Goal: Task Accomplishment & Management: Use online tool/utility

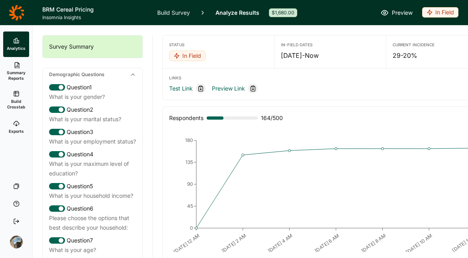
click at [437, 17] on div "In Field" at bounding box center [440, 12] width 36 height 10
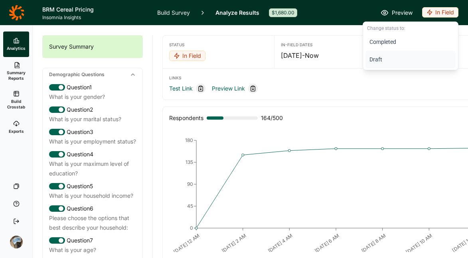
click at [384, 59] on button "Draft" at bounding box center [410, 60] width 90 height 18
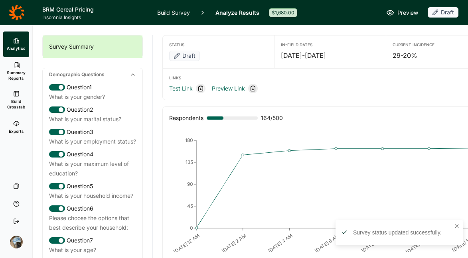
click at [172, 12] on link "Build Survey" at bounding box center [173, 12] width 33 height 25
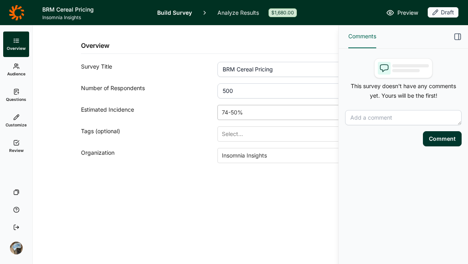
click at [253, 110] on div at bounding box center [303, 112] width 162 height 11
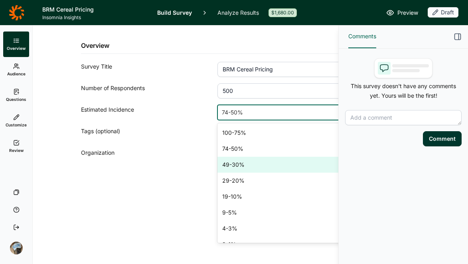
click at [251, 163] on div "49-30%" at bounding box center [308, 165] width 182 height 16
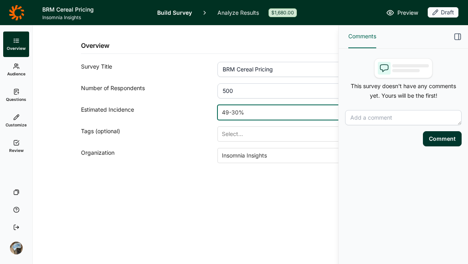
click at [455, 36] on icon "button" at bounding box center [457, 37] width 8 height 8
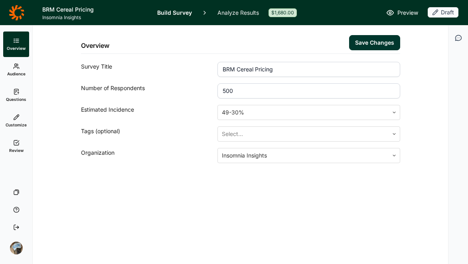
click at [359, 44] on button "Save Changes" at bounding box center [374, 42] width 51 height 15
click at [14, 151] on span "Review" at bounding box center [16, 150] width 14 height 6
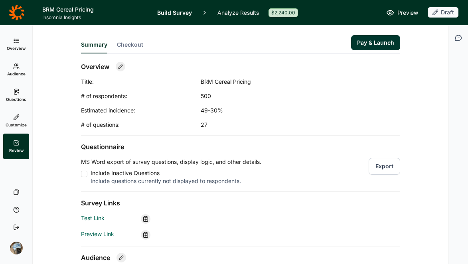
click at [122, 41] on span "Checkout" at bounding box center [130, 45] width 26 height 8
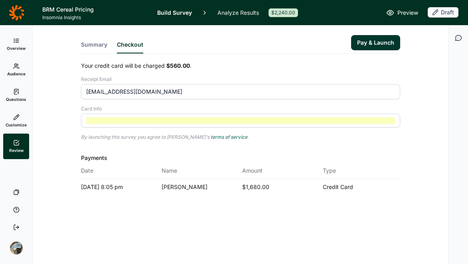
click at [387, 144] on div "Your credit card will be charged $560.00 . Receipt Email [EMAIL_ADDRESS][DOMAIN…" at bounding box center [240, 128] width 319 height 133
drag, startPoint x: 368, startPoint y: 42, endPoint x: 382, endPoint y: 27, distance: 21.2
click at [382, 27] on div "Summary Checkout Pay & Launch" at bounding box center [240, 40] width 319 height 28
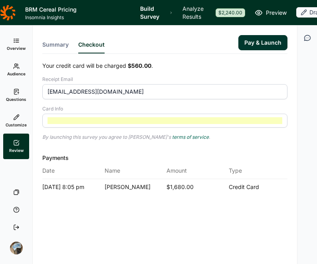
click at [262, 43] on button "Pay & Launch" at bounding box center [262, 42] width 49 height 15
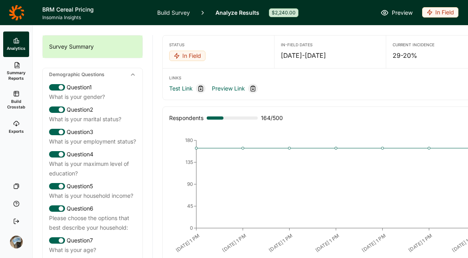
click at [174, 10] on link "Build Survey" at bounding box center [173, 12] width 33 height 25
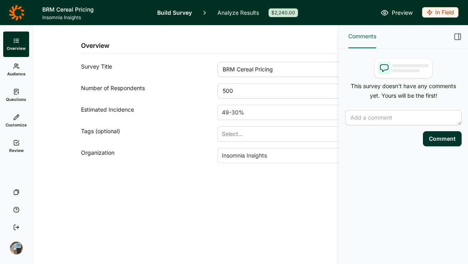
click at [14, 92] on use at bounding box center [16, 91] width 4 height 5
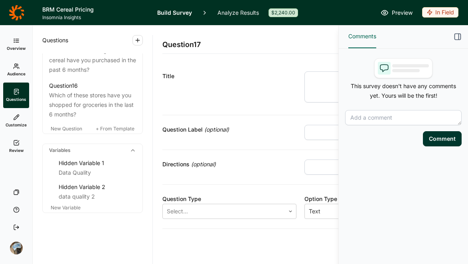
scroll to position [1009, 0]
click at [65, 208] on span "New Variable" at bounding box center [66, 207] width 30 height 6
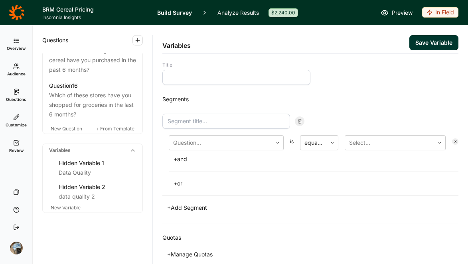
click at [214, 74] on input at bounding box center [236, 77] width 148 height 15
type input "Premium Cereal Users"
click at [208, 121] on input at bounding box center [226, 121] width 128 height 15
type input "Premium Cereal Buyers"
click at [213, 138] on div at bounding box center [220, 142] width 95 height 11
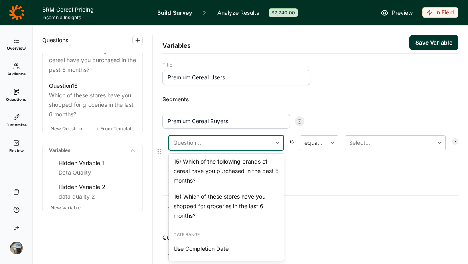
scroll to position [604, 0]
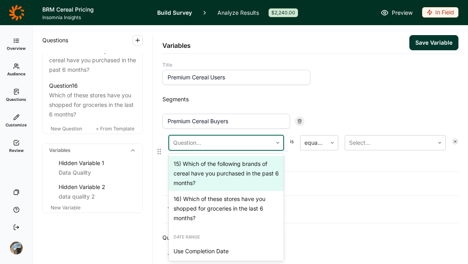
click at [218, 191] on div "15) Which of the following brands of cereal have you purchased in the past 6 mo…" at bounding box center [226, 173] width 115 height 35
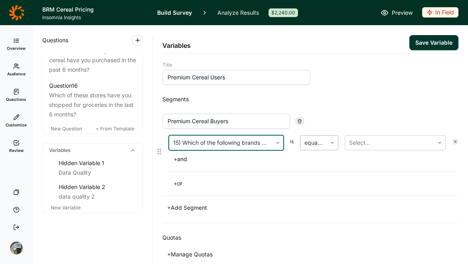
click at [309, 146] on div at bounding box center [313, 142] width 18 height 11
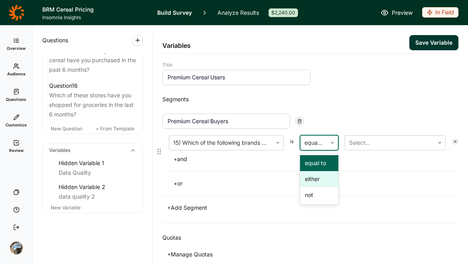
click at [311, 177] on div "either" at bounding box center [319, 179] width 38 height 16
click at [361, 145] on div at bounding box center [389, 142] width 81 height 11
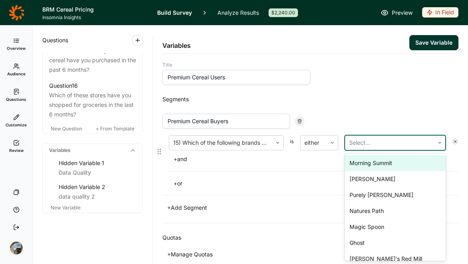
click at [365, 166] on div "Morning Summit" at bounding box center [394, 163] width 101 height 16
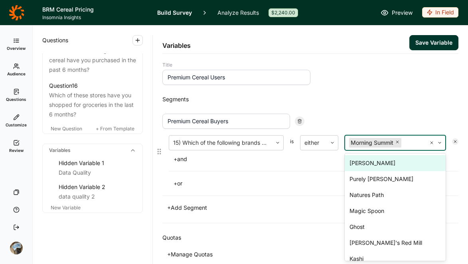
click at [365, 166] on div "[PERSON_NAME]" at bounding box center [394, 163] width 101 height 16
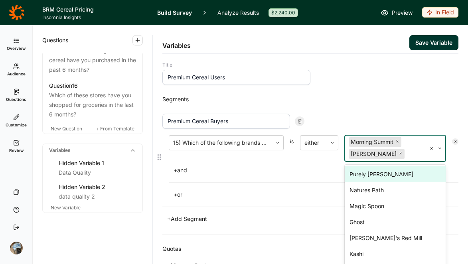
click at [365, 175] on div "Purely [PERSON_NAME]" at bounding box center [394, 174] width 101 height 16
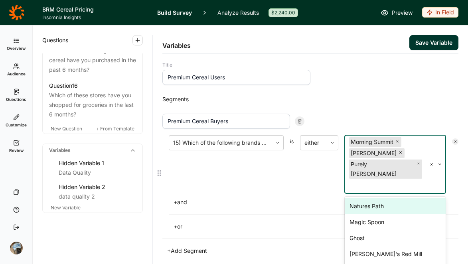
click at [365, 198] on div "Natures Path" at bounding box center [394, 206] width 101 height 16
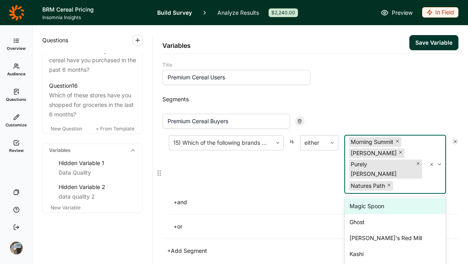
click at [366, 198] on div "Magic Spoon" at bounding box center [394, 206] width 101 height 16
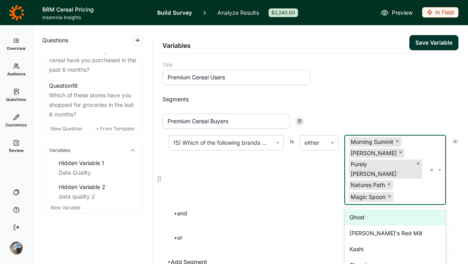
click at [366, 210] on div "Ghost" at bounding box center [394, 217] width 101 height 16
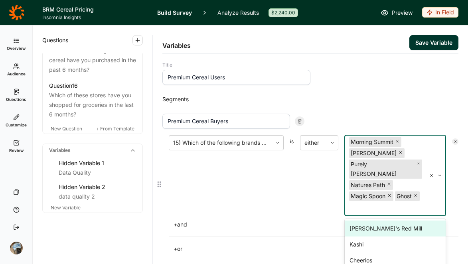
click at [366, 220] on div "[PERSON_NAME]'s Red Mill" at bounding box center [394, 228] width 101 height 16
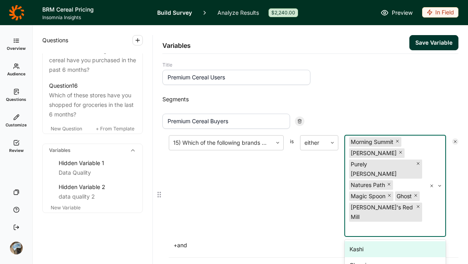
click at [366, 241] on div "Kashi" at bounding box center [394, 249] width 101 height 16
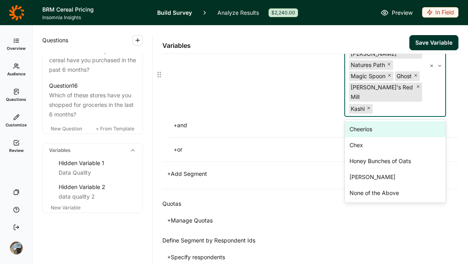
scroll to position [123, 0]
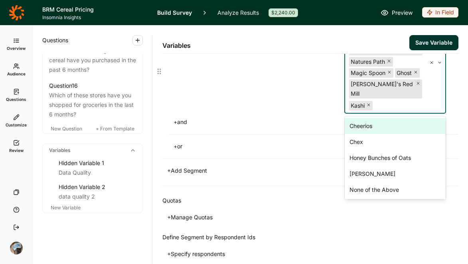
click at [309, 92] on div "either" at bounding box center [319, 62] width 38 height 101
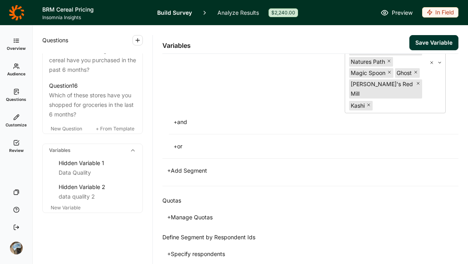
click at [433, 37] on button "Save Variable" at bounding box center [433, 42] width 49 height 15
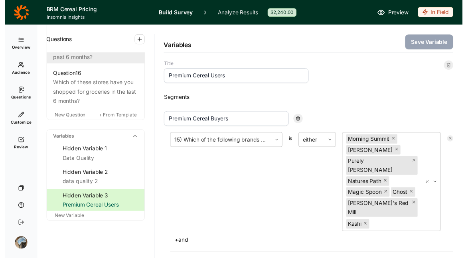
scroll to position [961, 0]
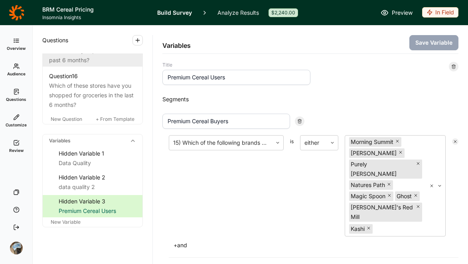
click at [84, 65] on div "Which of the following brands of cereal have you purchased in the past 6 months?" at bounding box center [92, 50] width 87 height 29
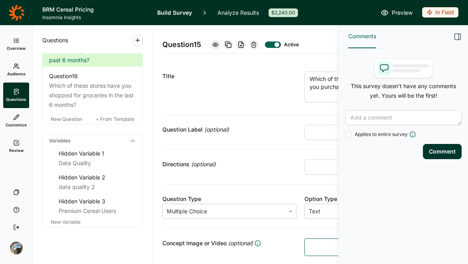
click at [457, 34] on use "button" at bounding box center [457, 37] width 6 height 6
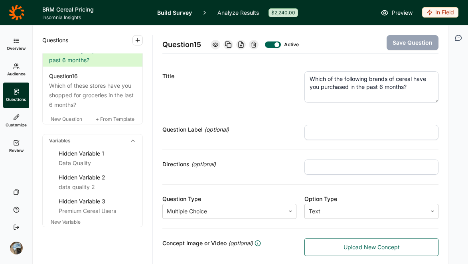
click at [229, 14] on link "Analyze Results" at bounding box center [237, 12] width 41 height 25
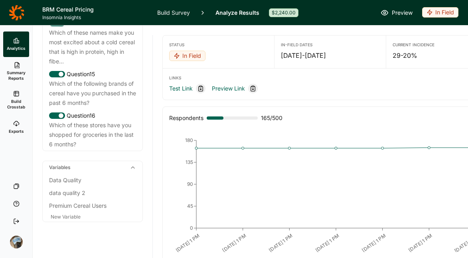
scroll to position [925, 0]
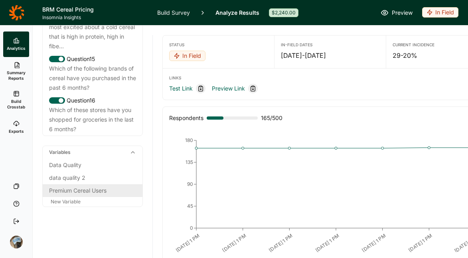
click at [79, 192] on div "Premium Cereal Users" at bounding box center [92, 191] width 87 height 10
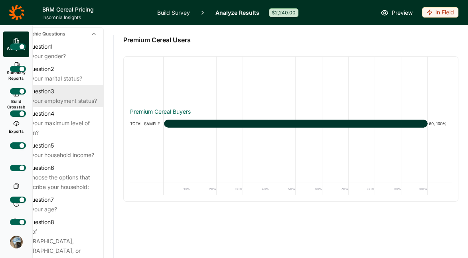
scroll to position [0, 0]
